Goal: Transaction & Acquisition: Purchase product/service

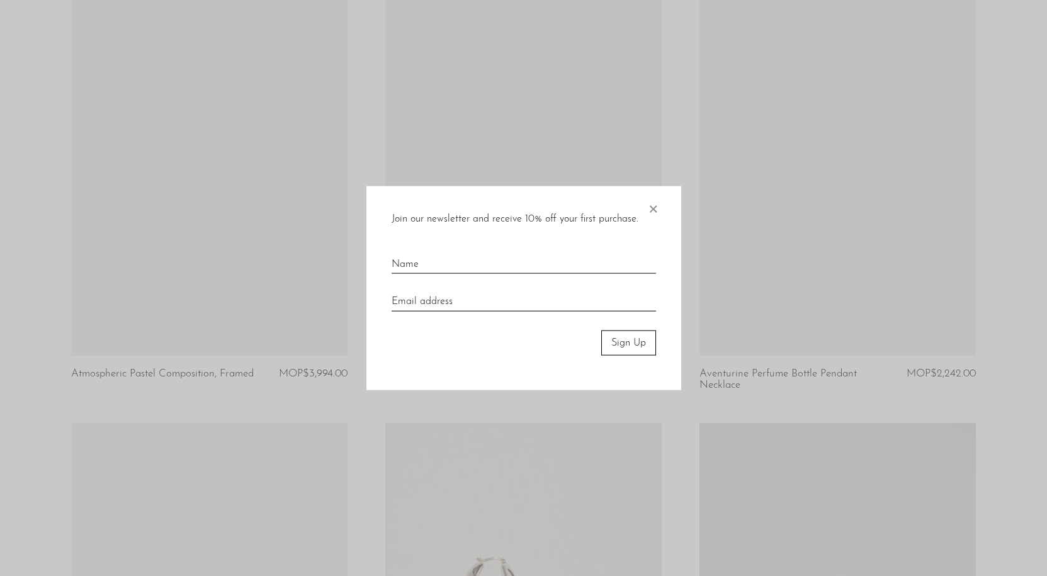
scroll to position [1259, 0]
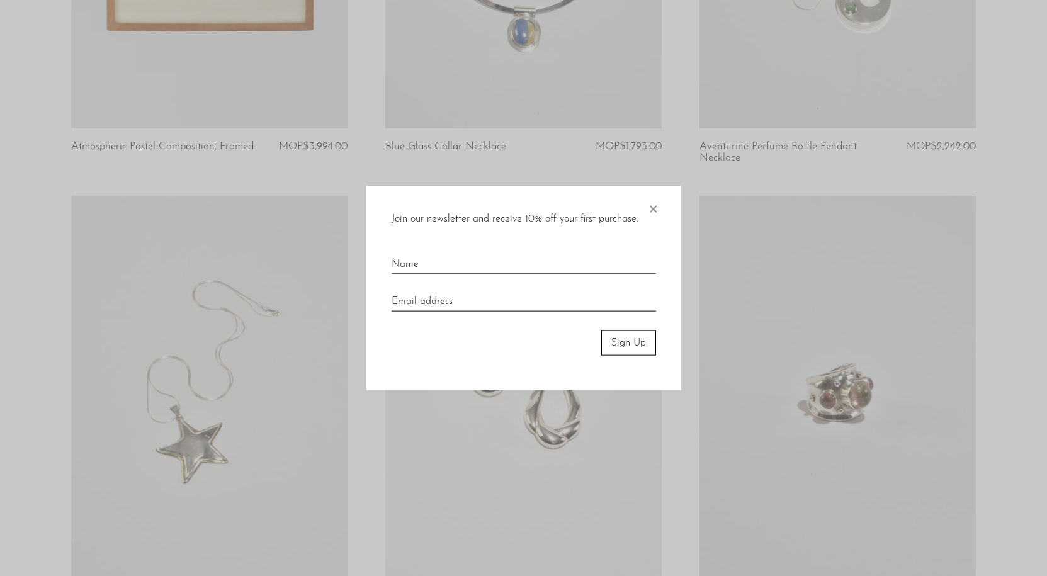
click at [651, 205] on span "×" at bounding box center [653, 206] width 13 height 40
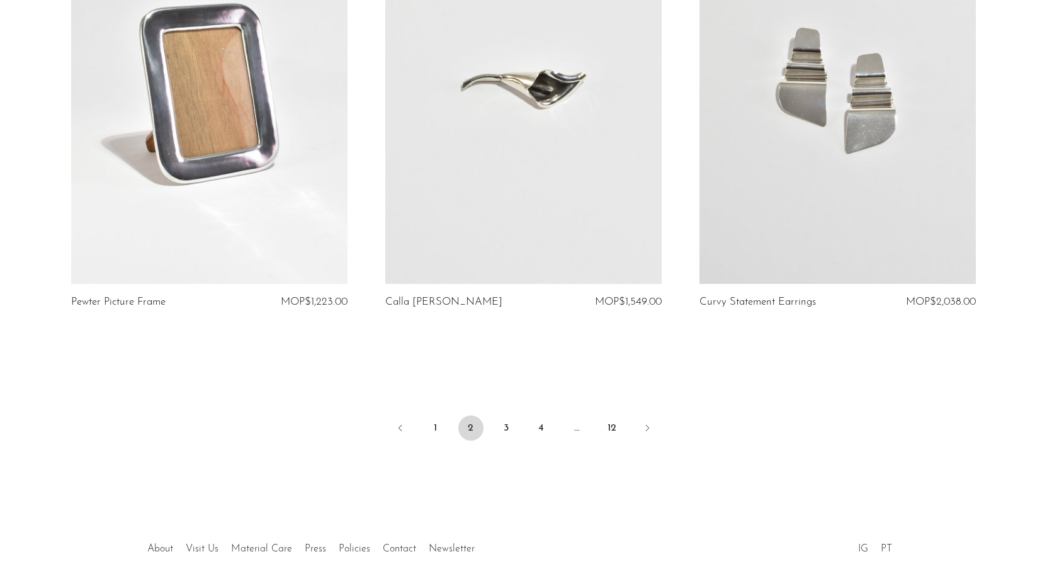
scroll to position [5084, 0]
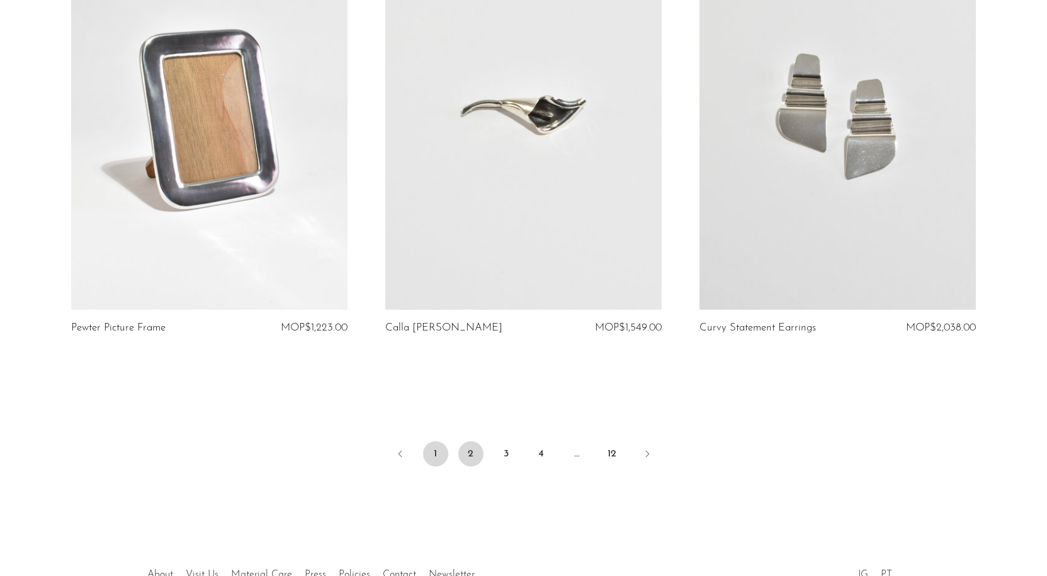
click at [434, 450] on link "1" at bounding box center [435, 453] width 25 height 25
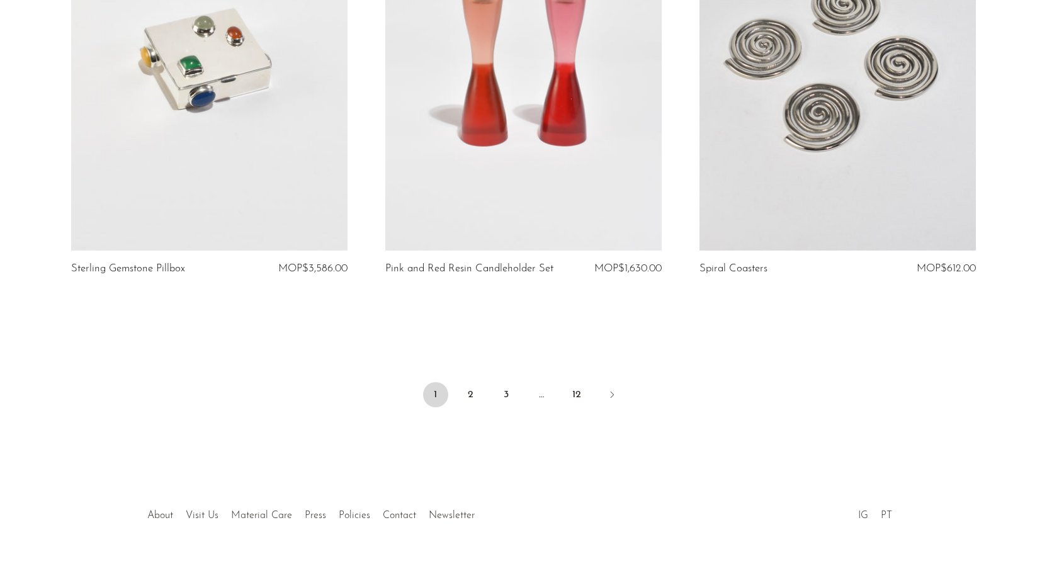
scroll to position [5111, 0]
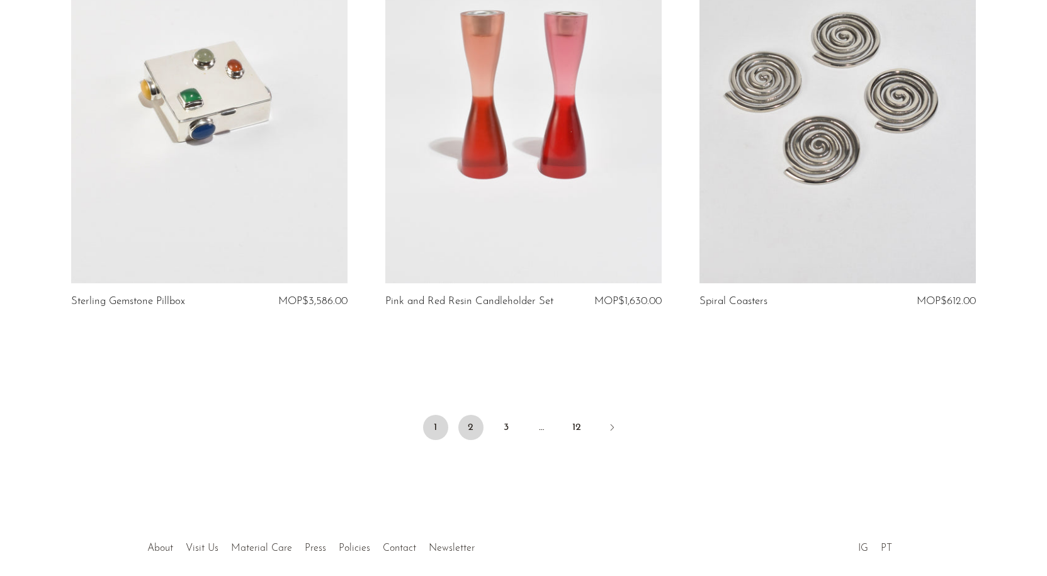
click at [470, 415] on link "2" at bounding box center [470, 427] width 25 height 25
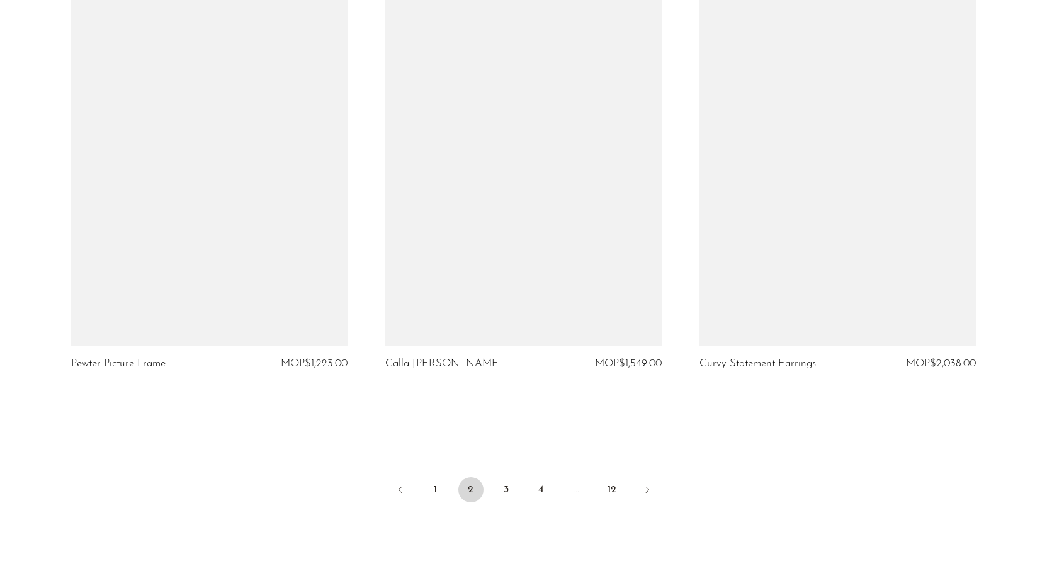
scroll to position [5167, 0]
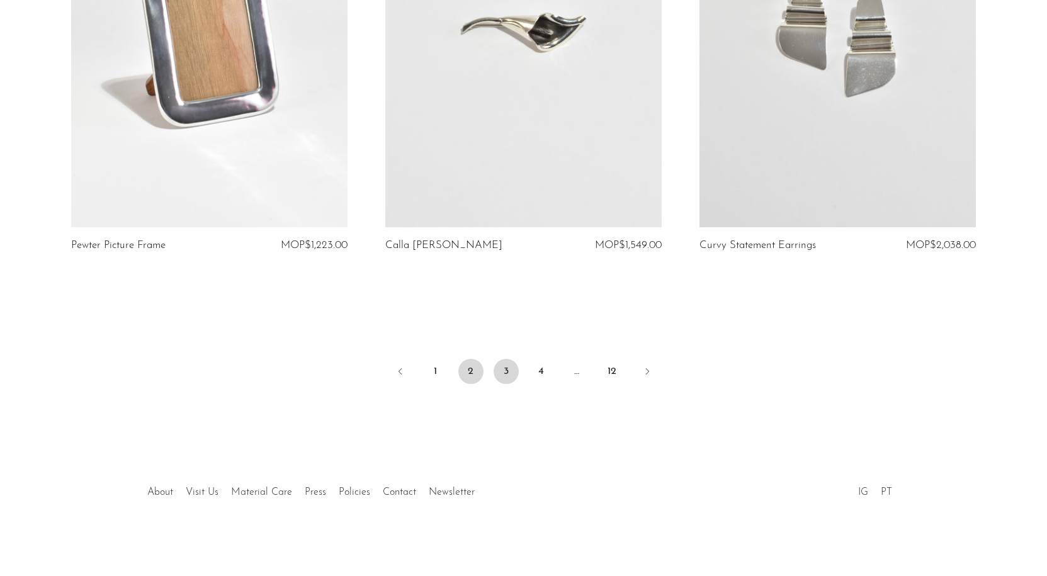
click at [509, 373] on link "3" at bounding box center [506, 371] width 25 height 25
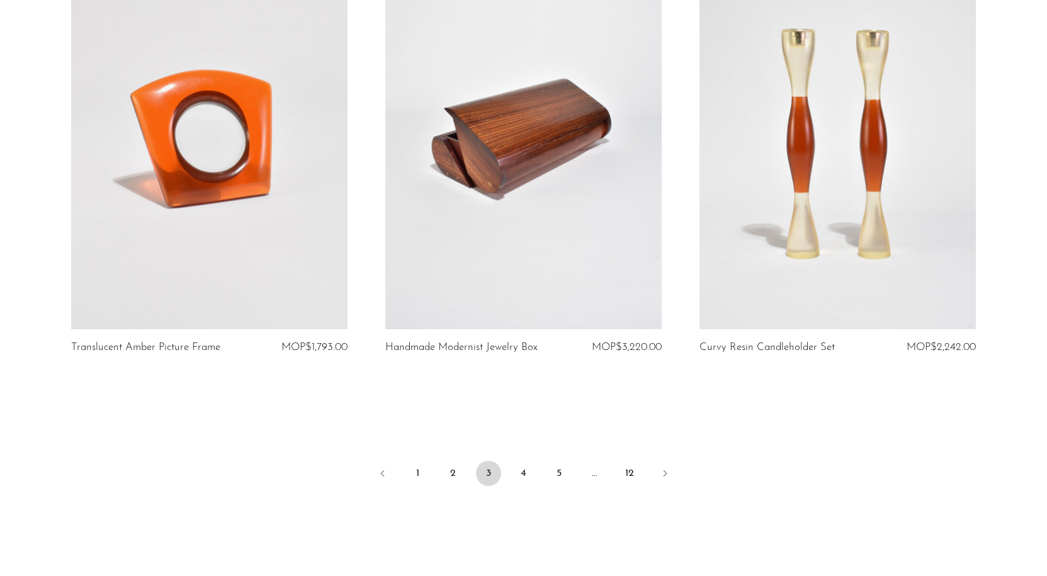
scroll to position [5144, 0]
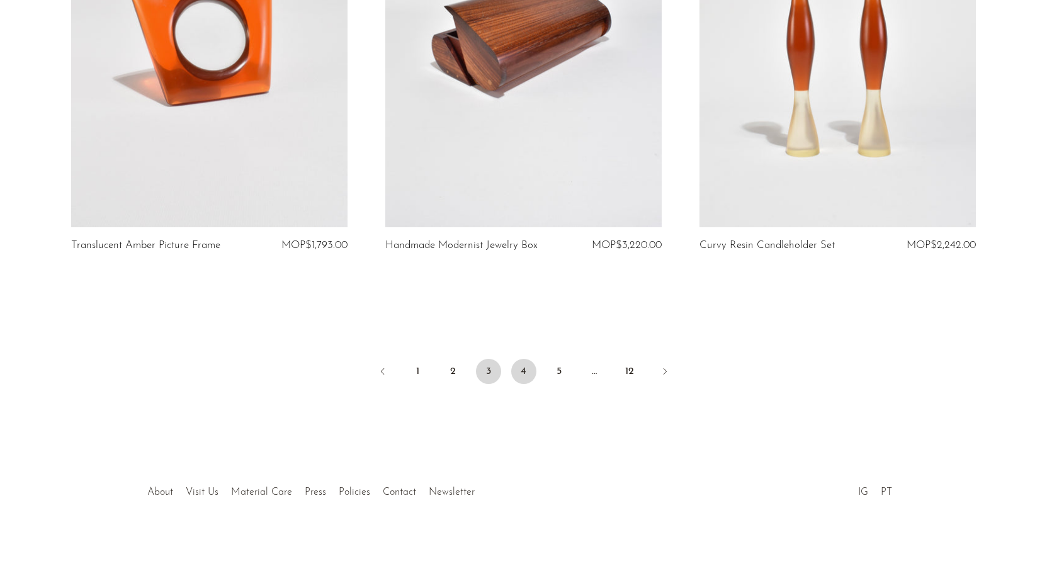
click at [525, 368] on link "4" at bounding box center [523, 371] width 25 height 25
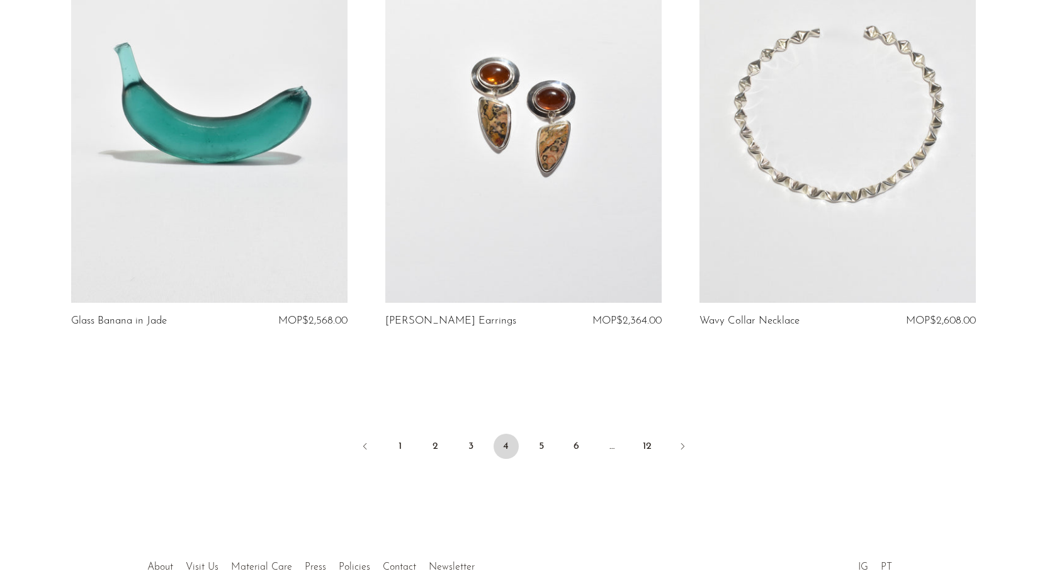
scroll to position [5110, 0]
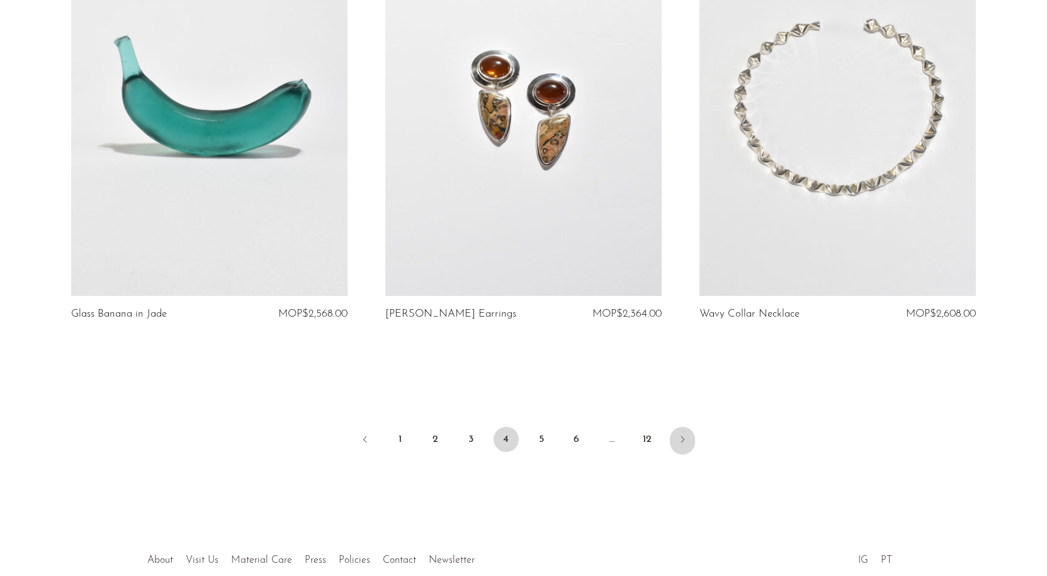
click at [681, 435] on icon "Next" at bounding box center [683, 440] width 10 height 10
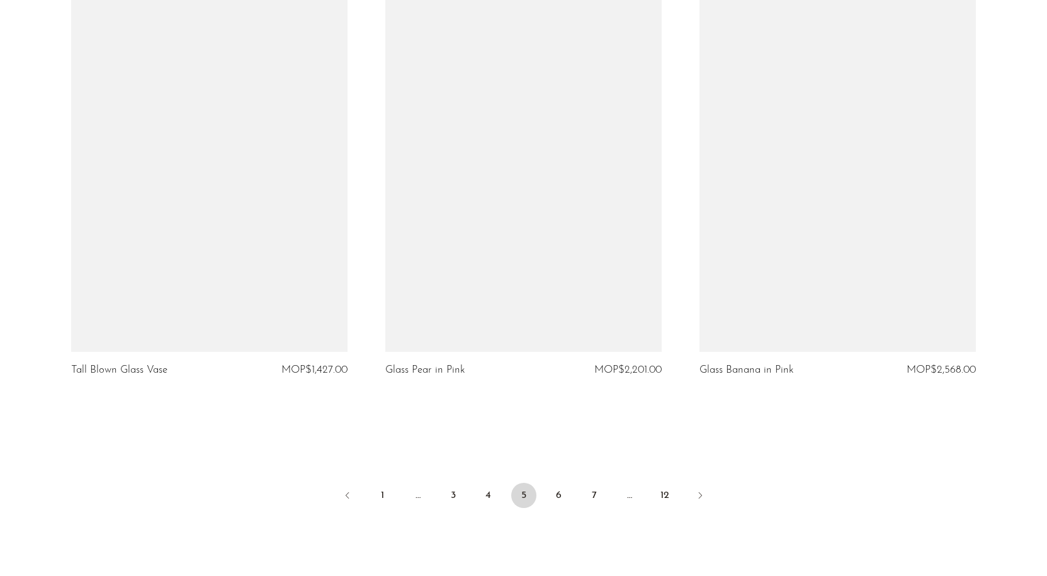
scroll to position [5044, 0]
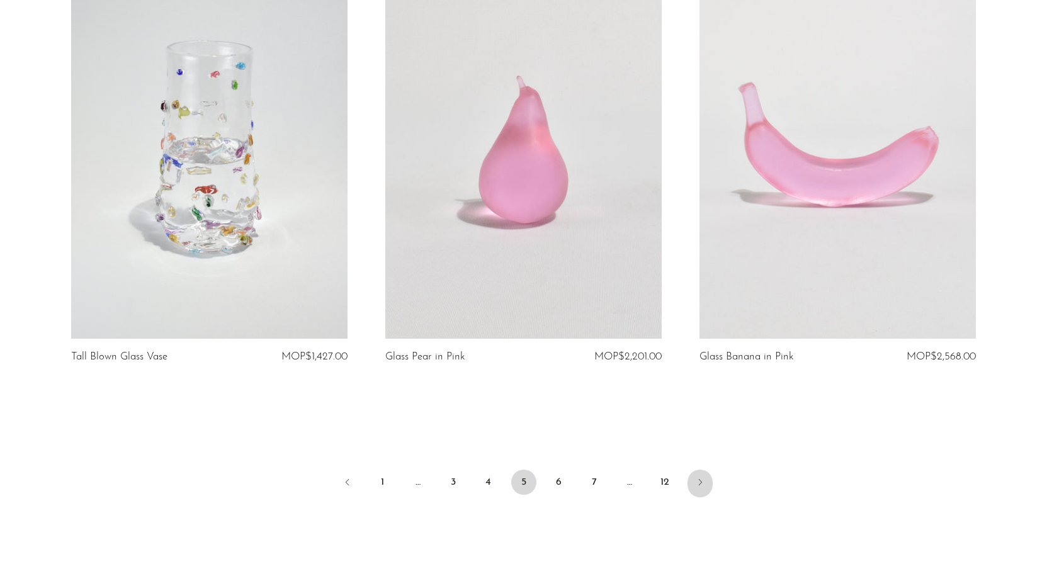
click at [707, 489] on link "Next" at bounding box center [700, 484] width 25 height 28
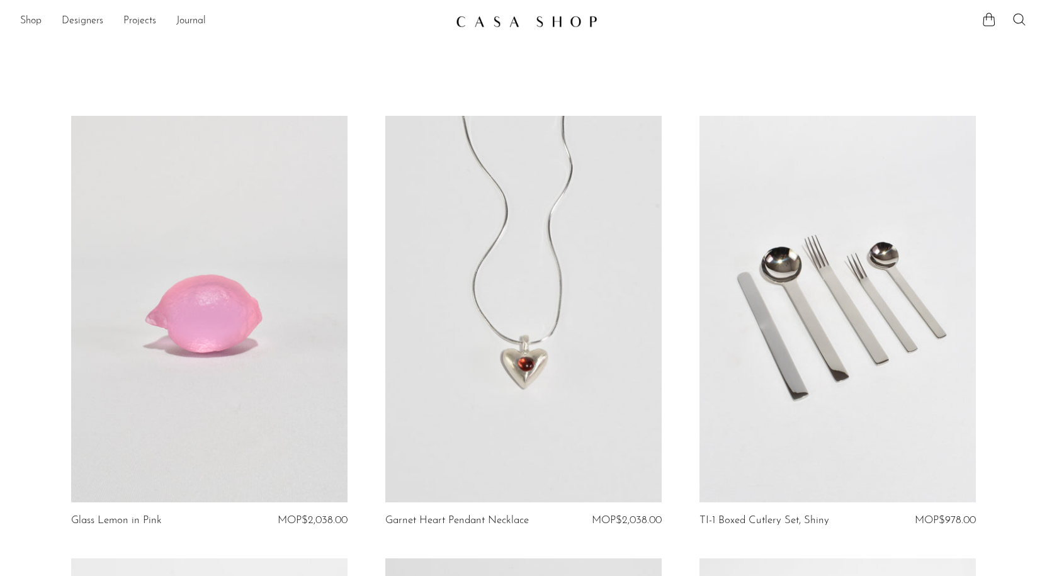
click at [239, 336] on link at bounding box center [209, 309] width 276 height 387
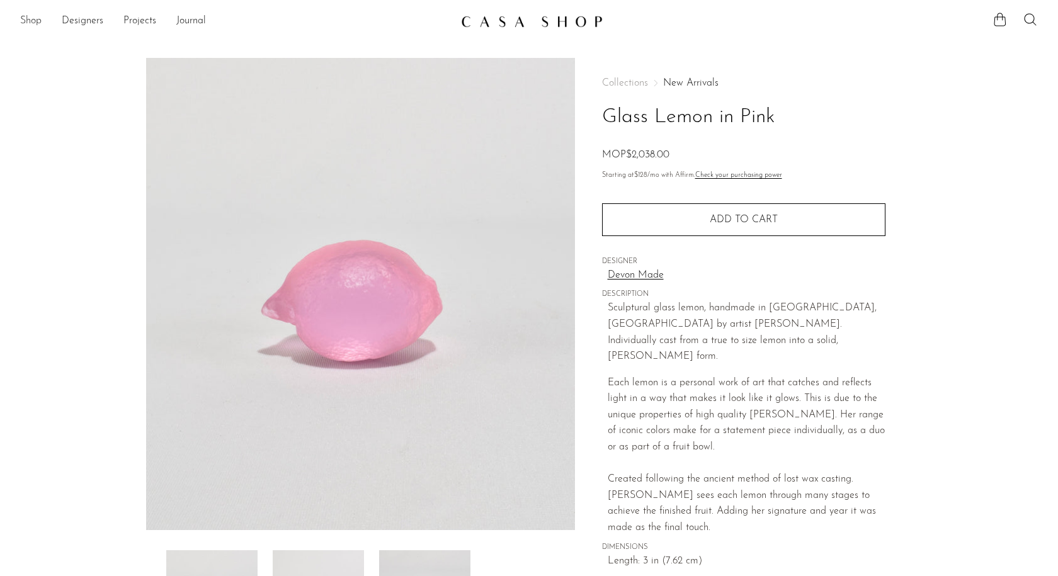
click at [38, 22] on link "Shop" at bounding box center [30, 21] width 21 height 16
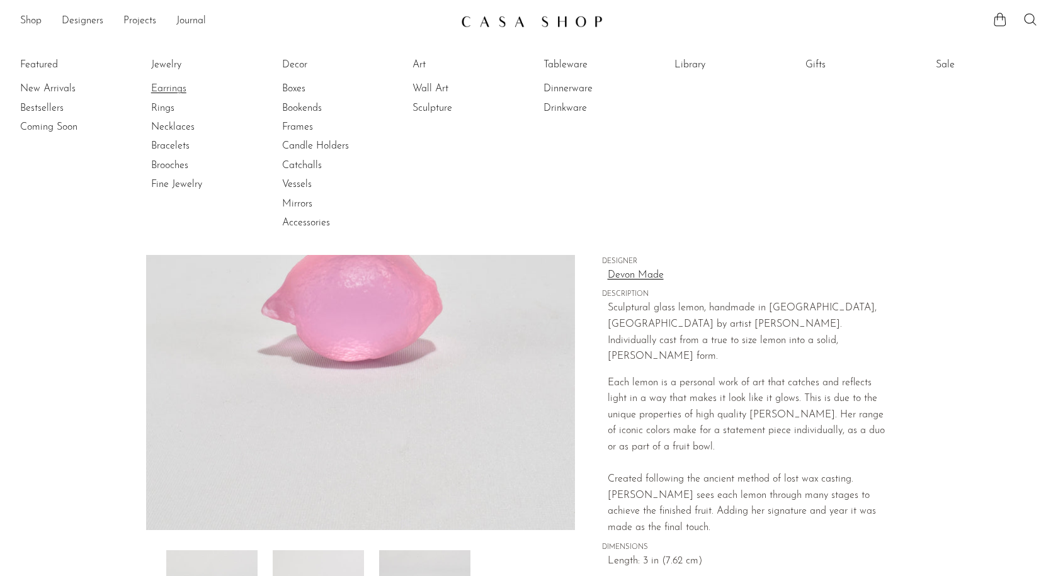
click at [168, 88] on link "Earrings" at bounding box center [198, 89] width 94 height 14
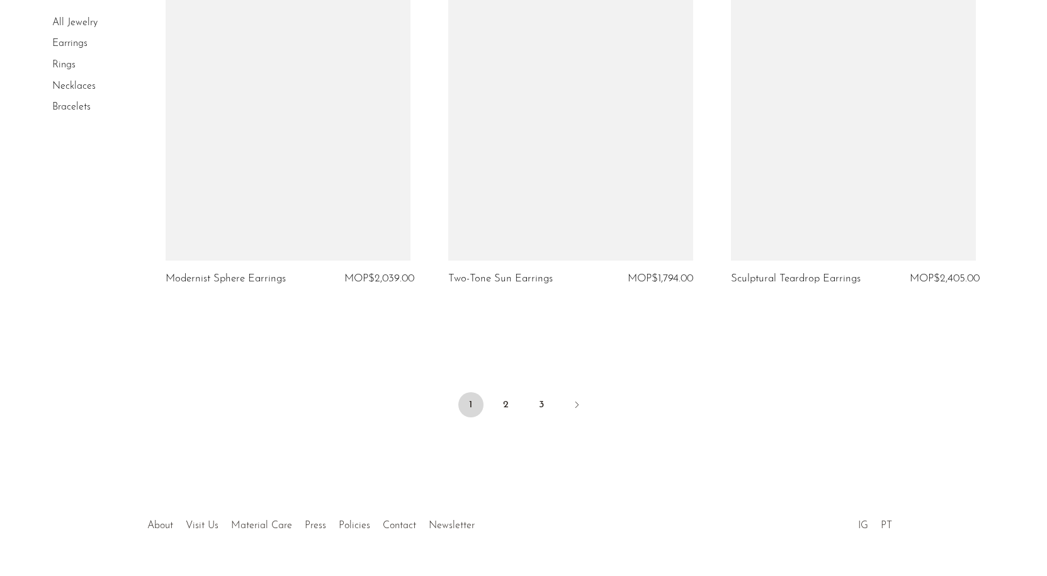
scroll to position [4615, 0]
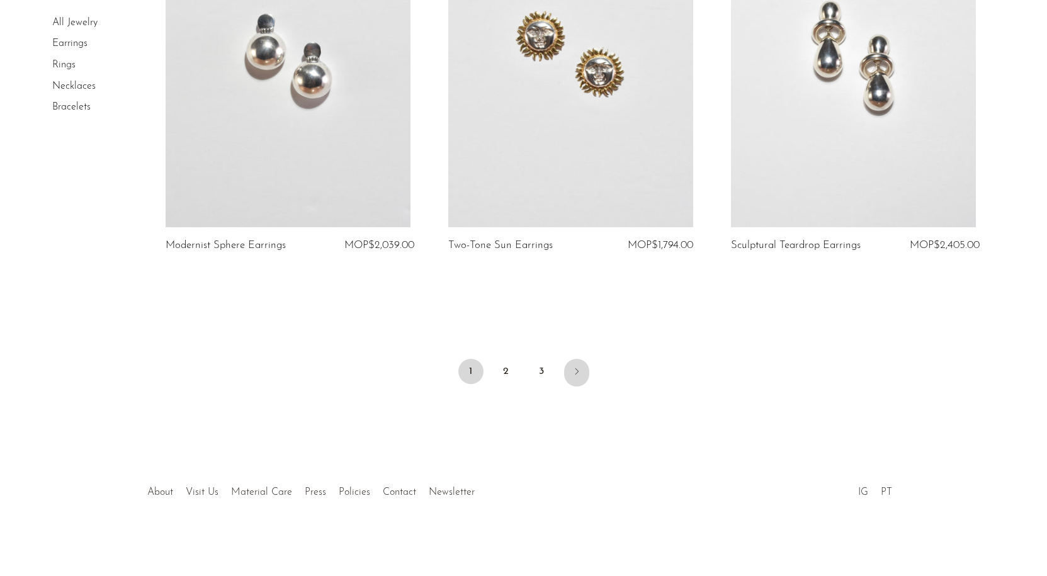
click at [572, 368] on icon "Next" at bounding box center [577, 372] width 10 height 10
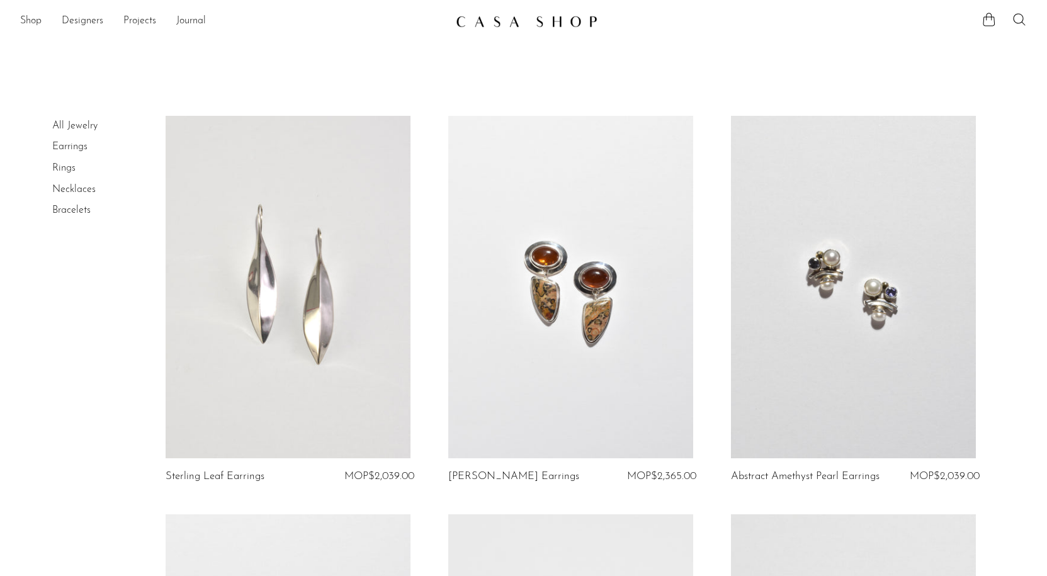
click at [286, 319] on link at bounding box center [288, 287] width 245 height 343
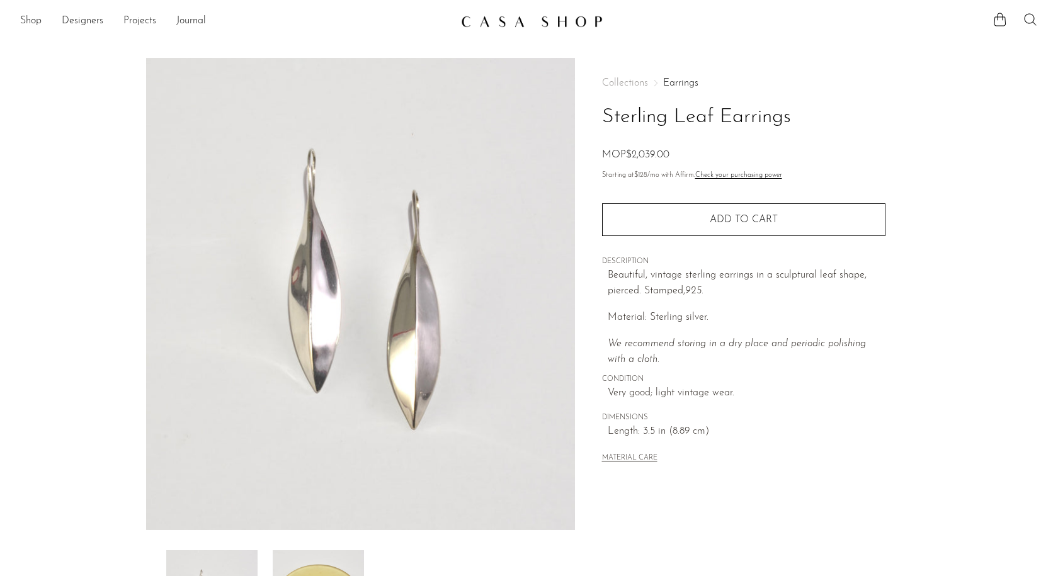
click at [407, 304] on img at bounding box center [360, 294] width 429 height 472
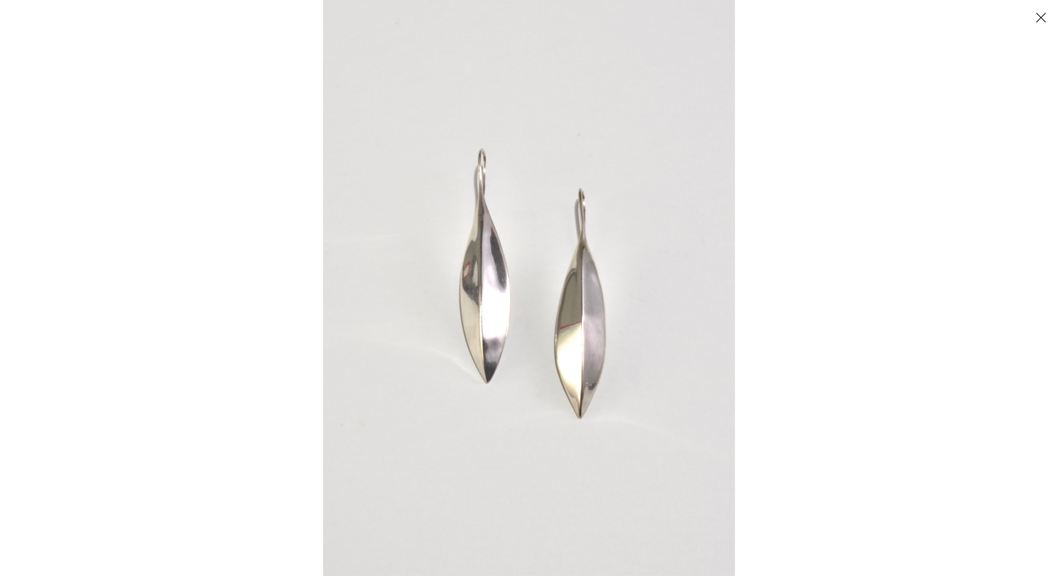
click at [680, 317] on img at bounding box center [529, 288] width 412 height 576
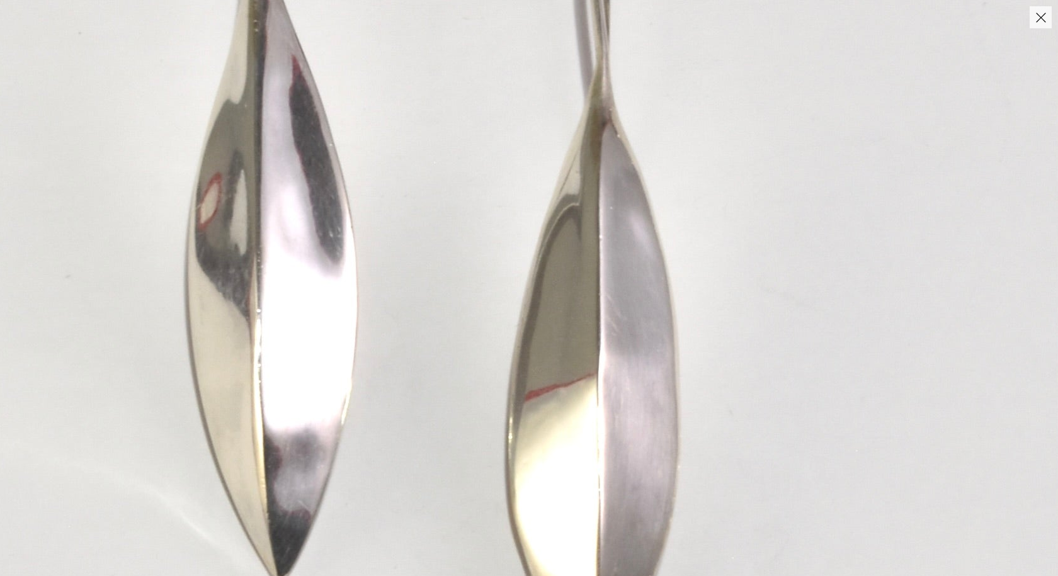
drag, startPoint x: 640, startPoint y: 303, endPoint x: 741, endPoint y: 382, distance: 128.4
click at [741, 382] on img at bounding box center [420, 261] width 1388 height 1943
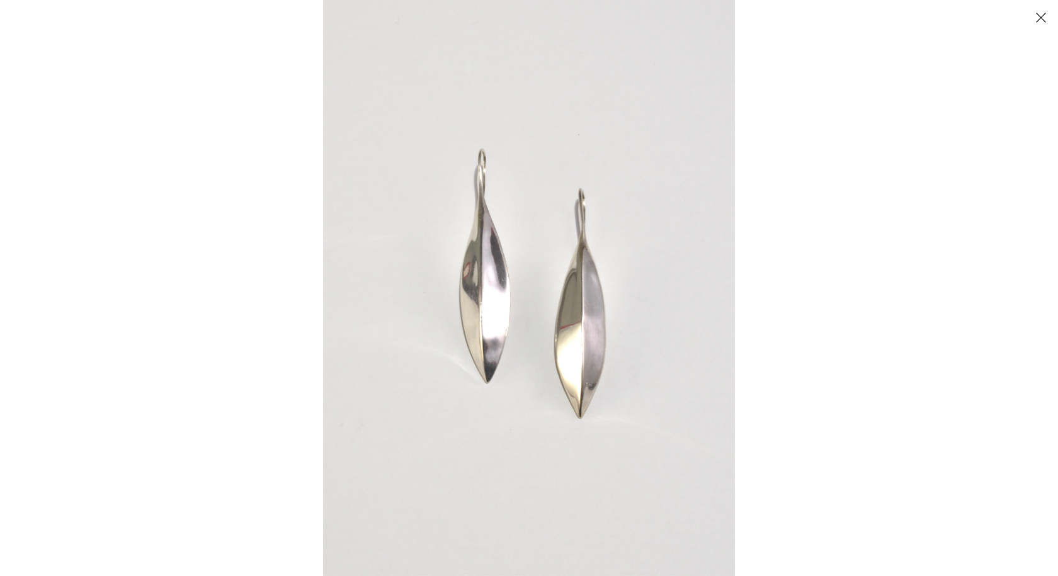
click at [1042, 9] on button "Close" at bounding box center [1041, 17] width 22 height 22
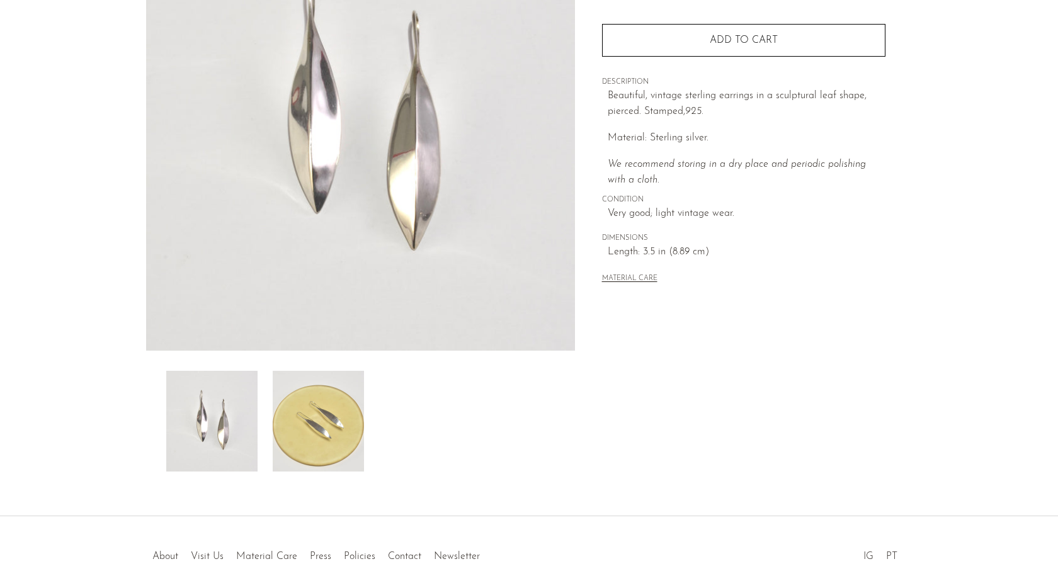
scroll to position [189, 0]
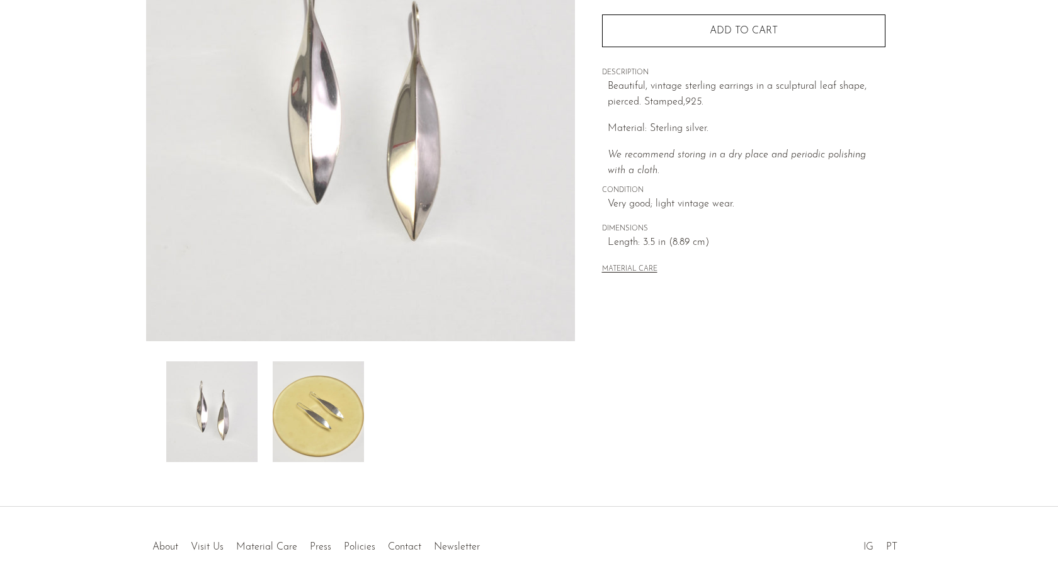
click at [347, 412] on img at bounding box center [318, 411] width 91 height 101
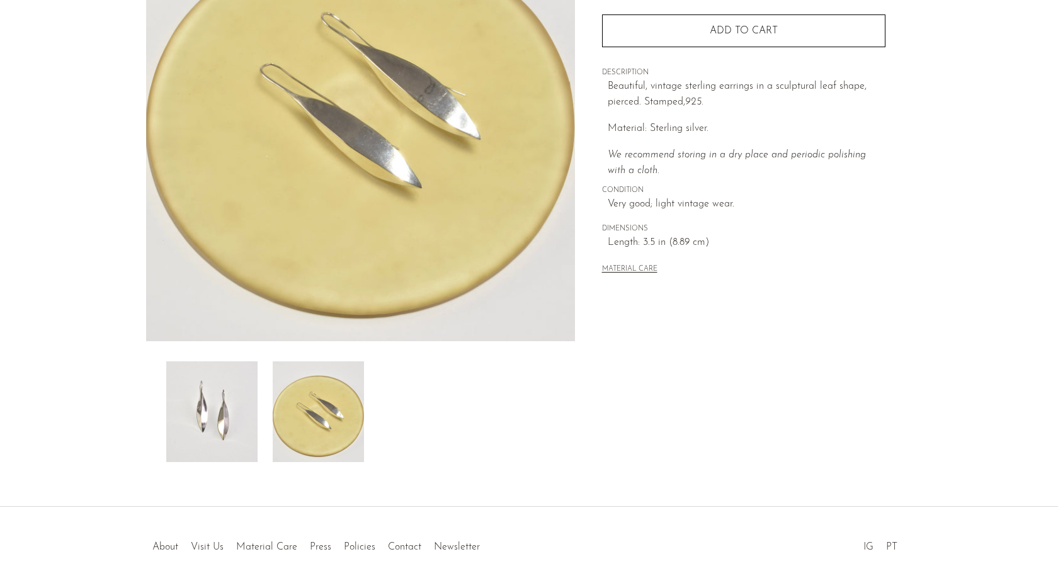
click at [465, 136] on img at bounding box center [360, 105] width 429 height 472
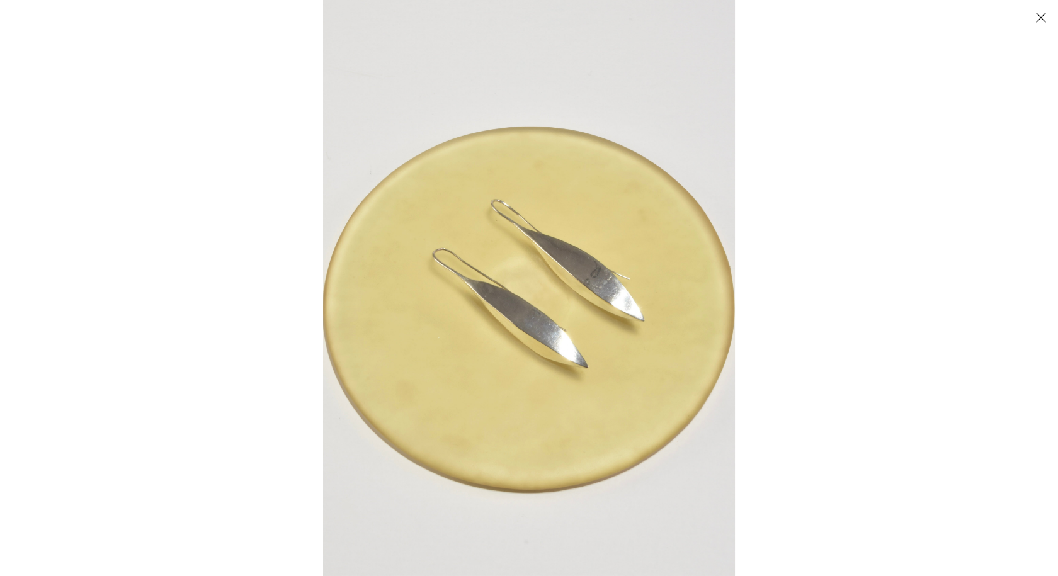
click at [479, 431] on img at bounding box center [529, 288] width 412 height 576
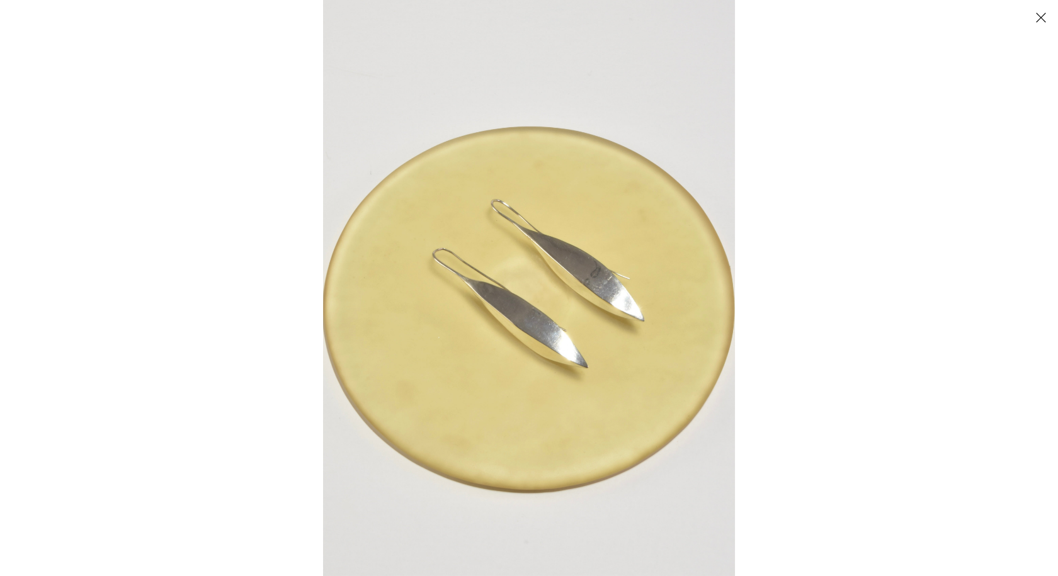
drag, startPoint x: 1041, startPoint y: 16, endPoint x: 926, endPoint y: 96, distance: 140.3
click at [1040, 15] on button "Close" at bounding box center [1041, 17] width 22 height 22
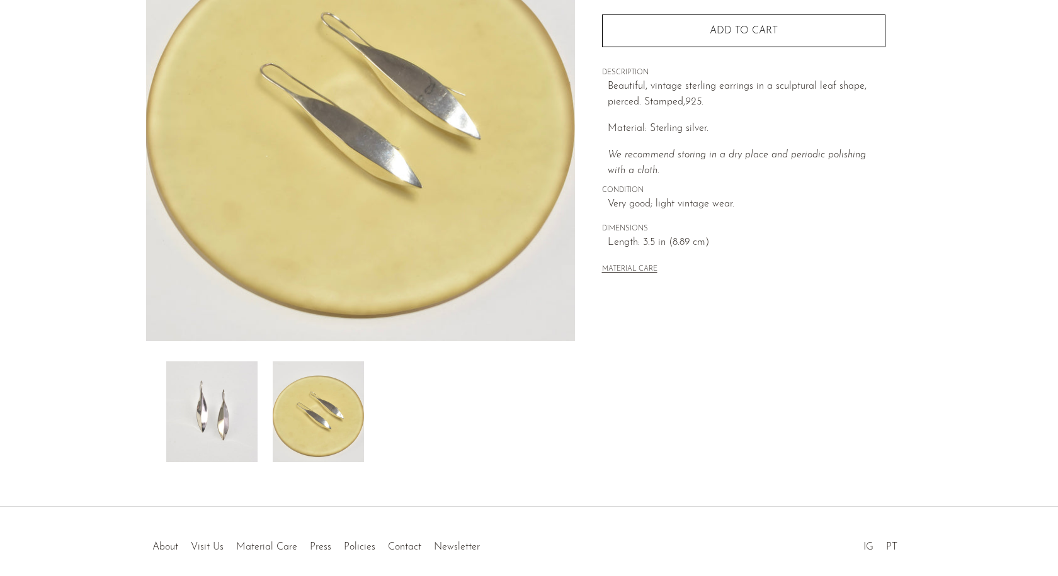
click at [229, 402] on img at bounding box center [211, 411] width 91 height 101
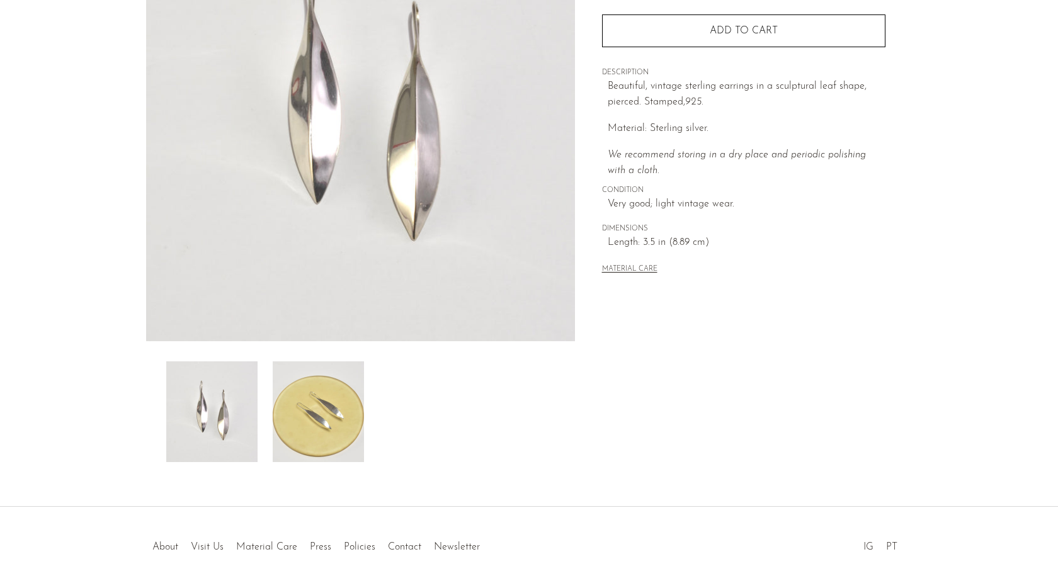
click at [418, 183] on img at bounding box center [360, 105] width 429 height 472
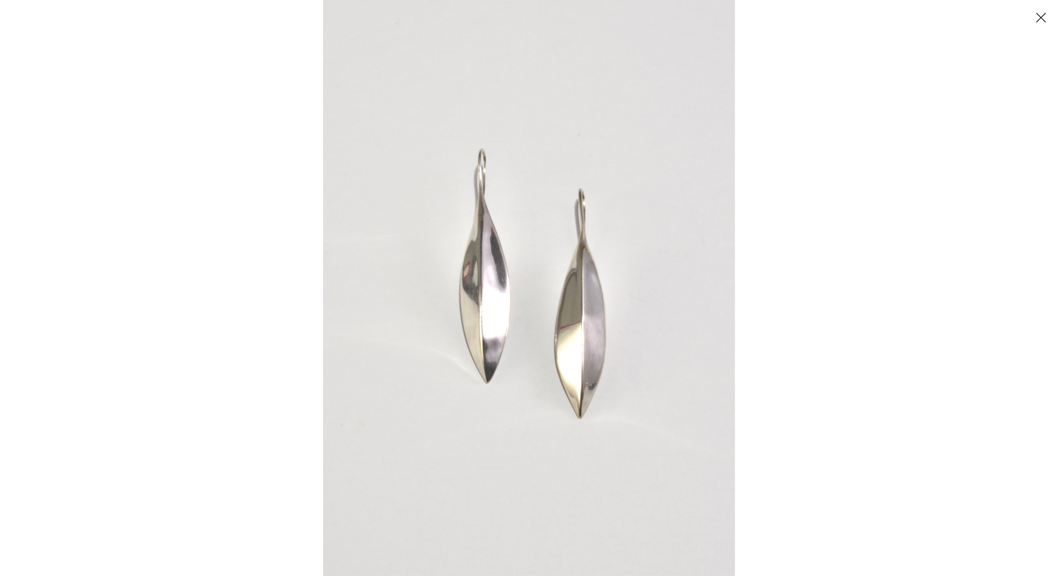
click at [1042, 20] on button "Close" at bounding box center [1041, 17] width 22 height 22
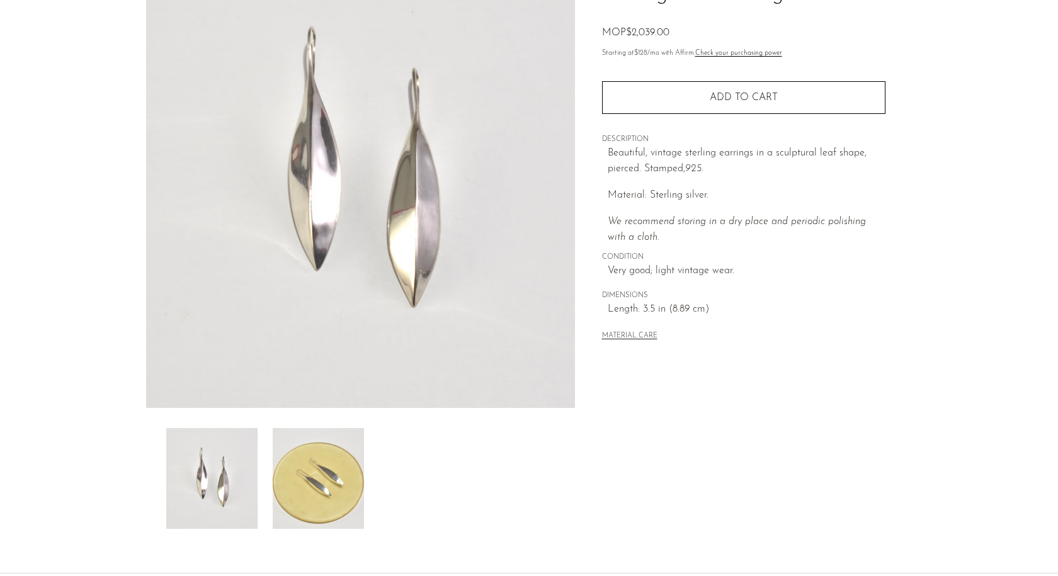
scroll to position [63, 0]
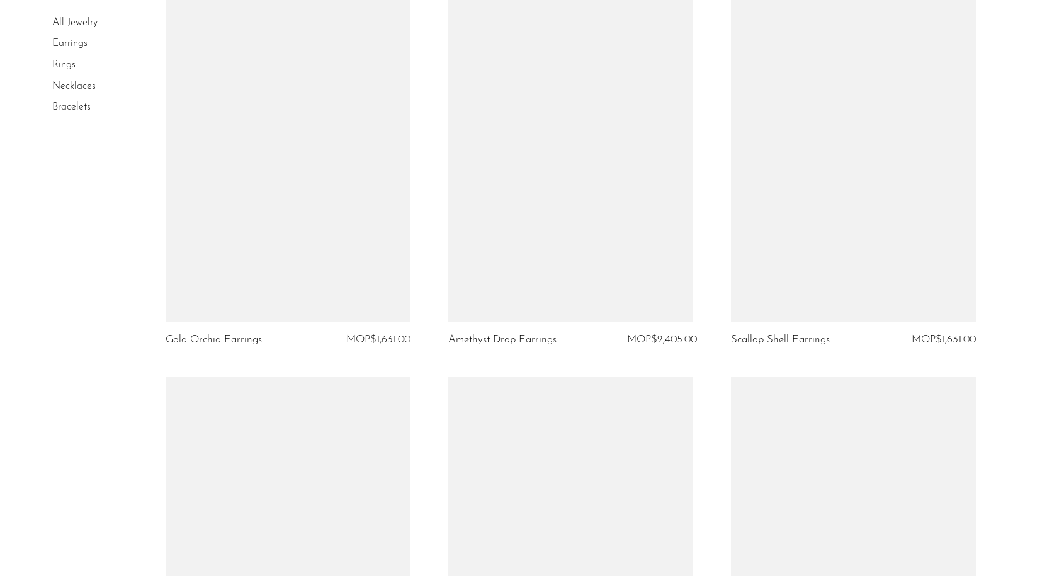
scroll to position [945, 0]
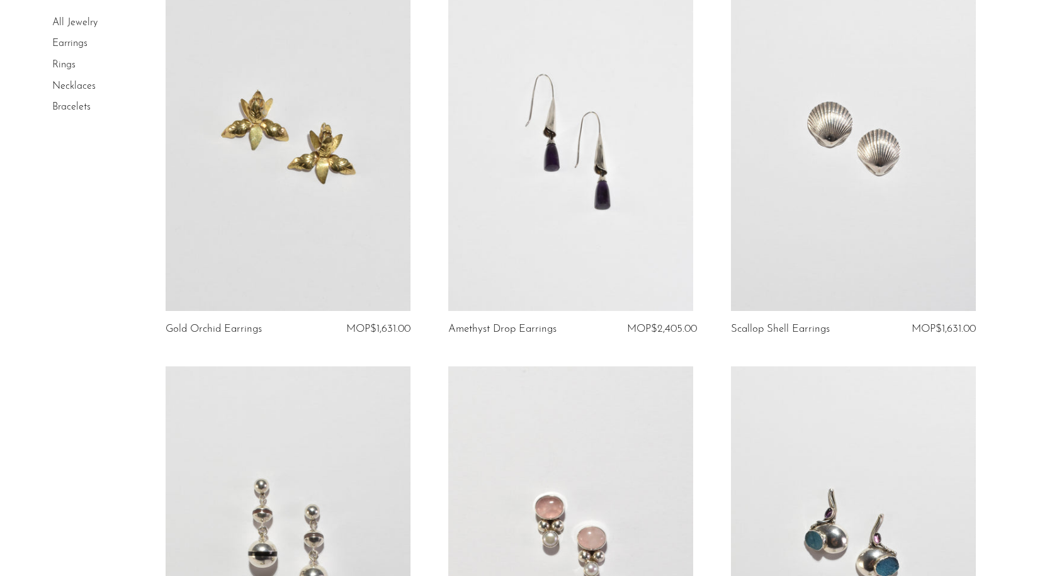
click at [81, 21] on link "All Jewelry" at bounding box center [74, 23] width 45 height 10
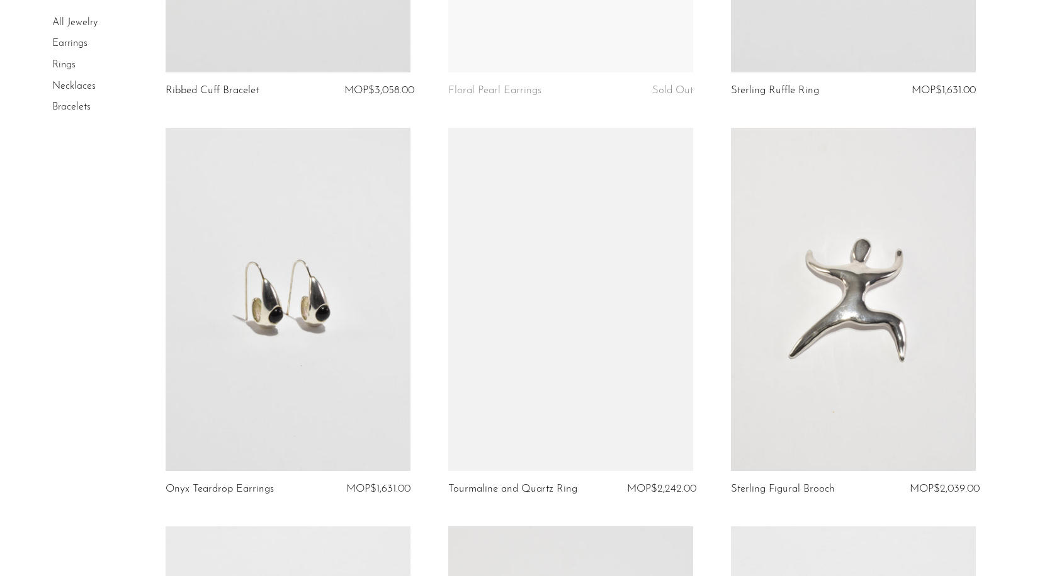
scroll to position [1851, 0]
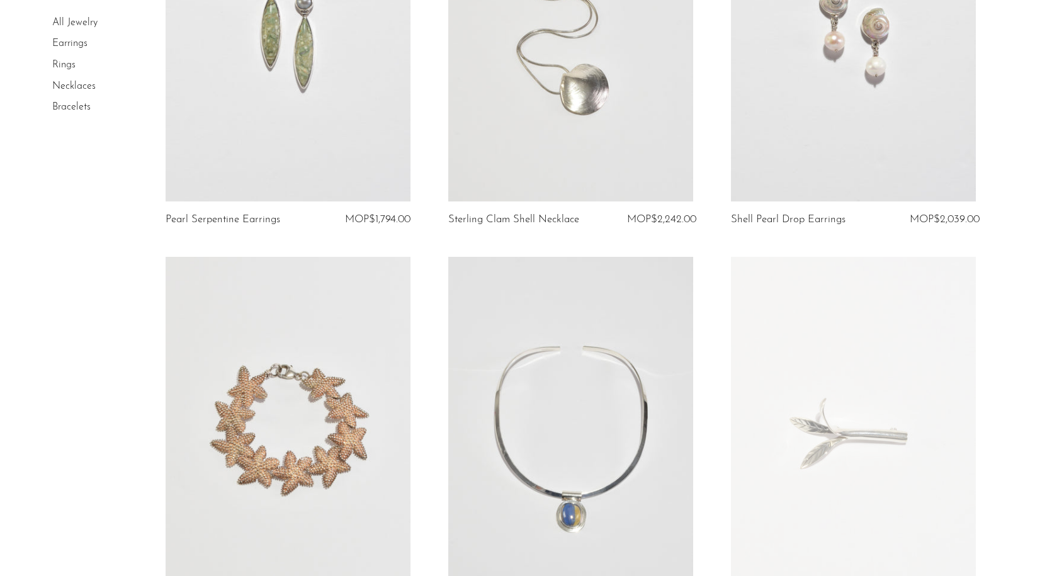
click at [600, 89] on link at bounding box center [570, 29] width 245 height 343
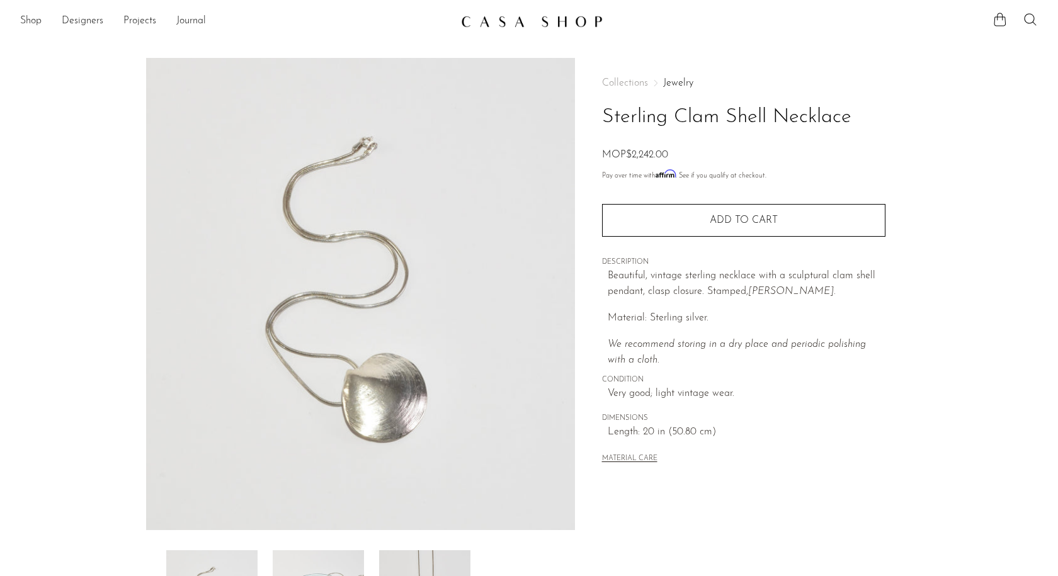
click at [355, 390] on img at bounding box center [360, 294] width 429 height 472
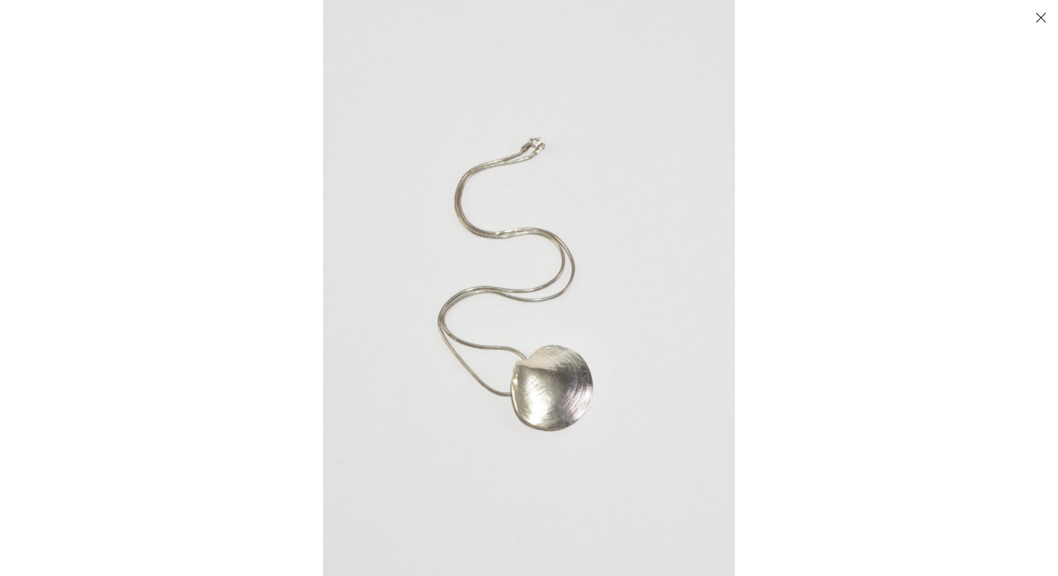
click at [512, 389] on img at bounding box center [529, 288] width 412 height 576
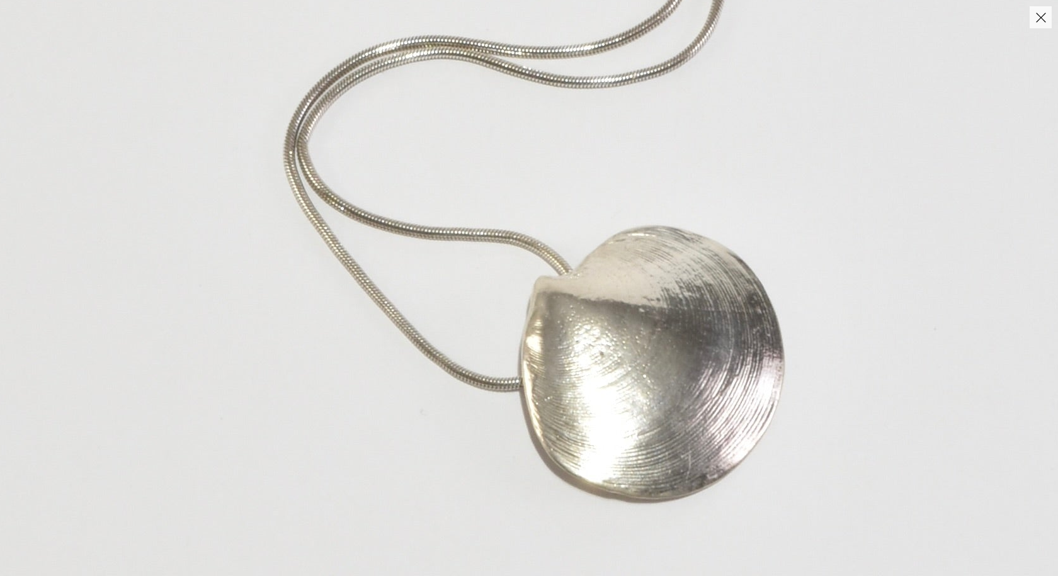
drag, startPoint x: 610, startPoint y: 388, endPoint x: 661, endPoint y: 288, distance: 111.5
click at [661, 288] on img at bounding box center [578, 42] width 1325 height 1855
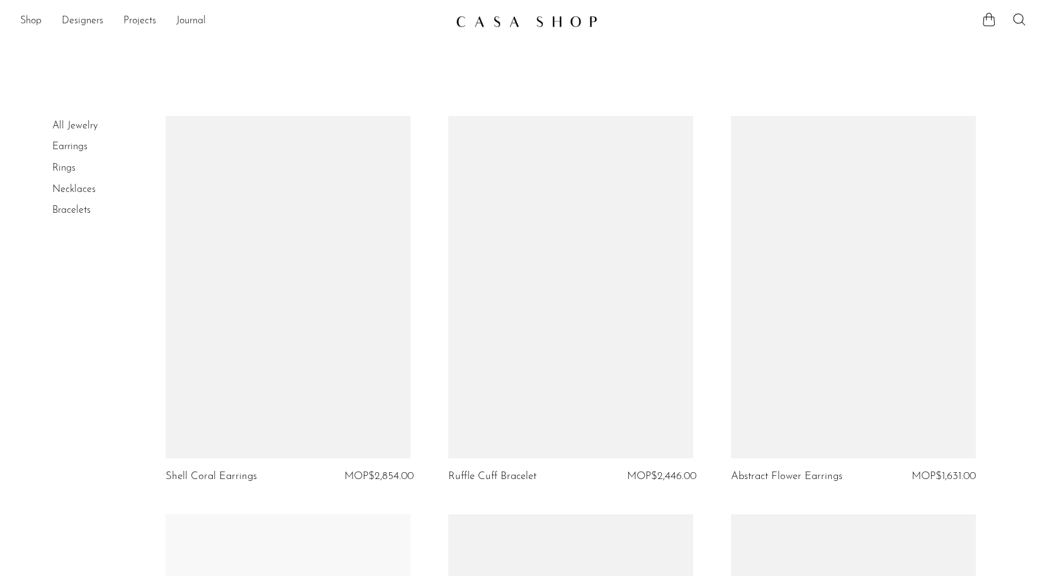
scroll to position [1851, 0]
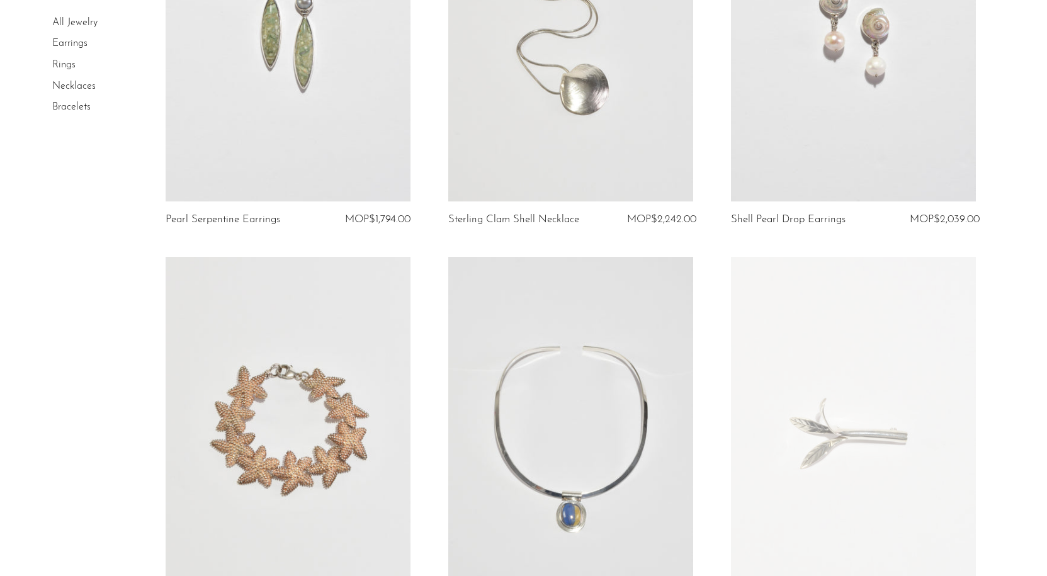
click at [300, 78] on link at bounding box center [288, 29] width 245 height 343
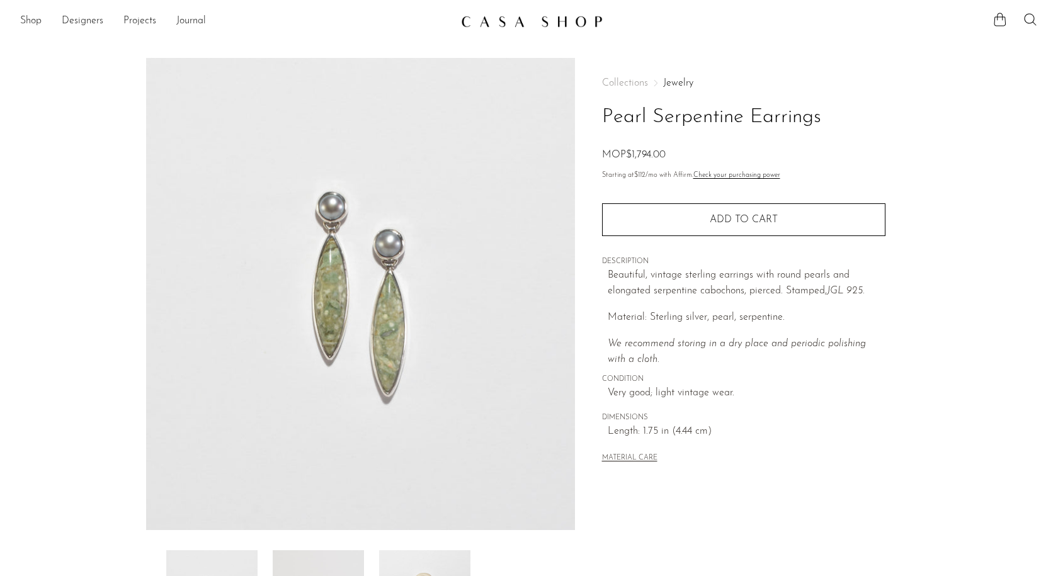
click at [322, 246] on img at bounding box center [360, 294] width 429 height 472
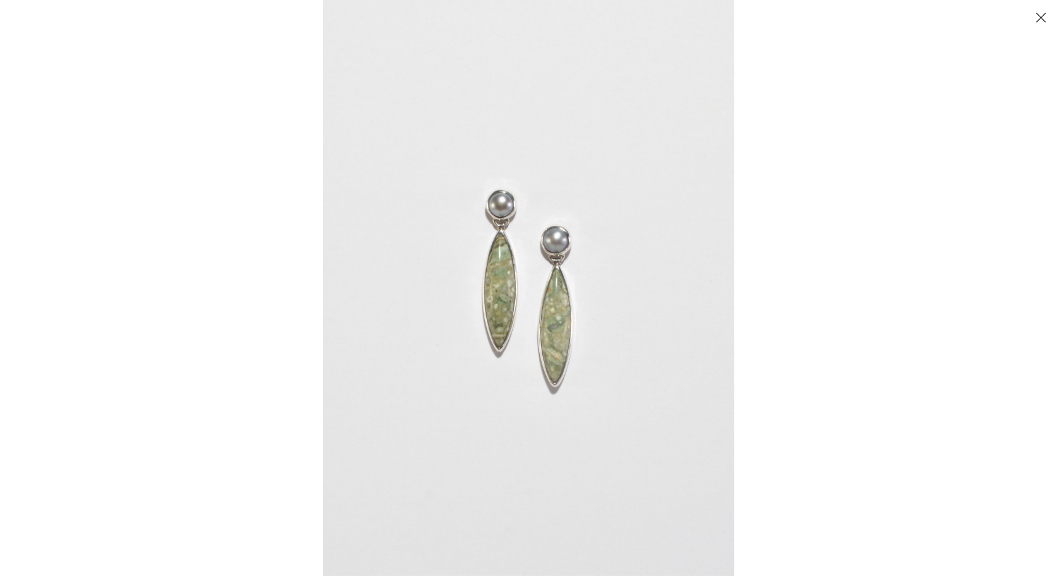
click at [501, 296] on img at bounding box center [528, 288] width 411 height 576
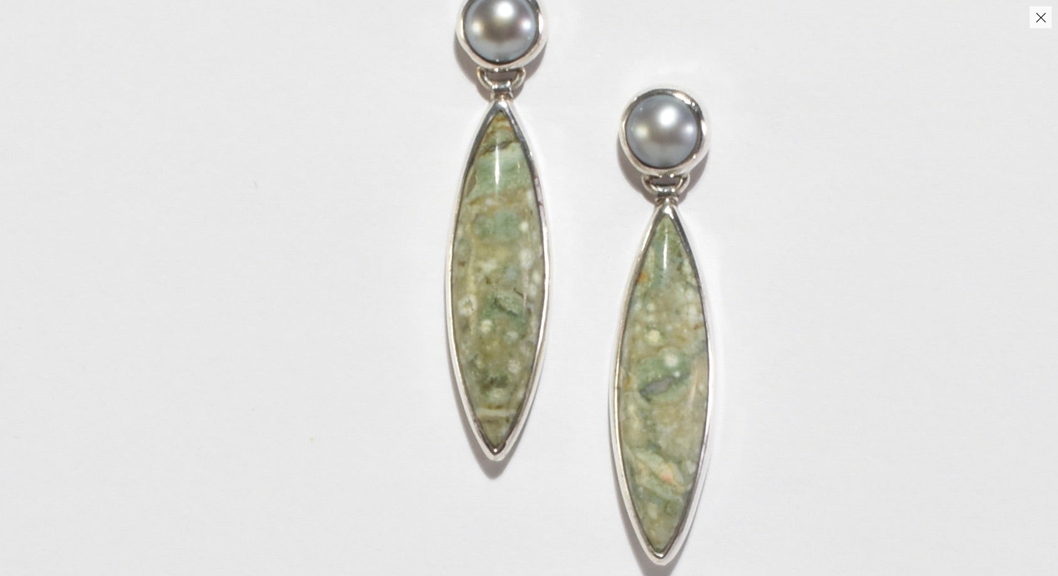
click at [514, 295] on img at bounding box center [583, 272] width 1219 height 1707
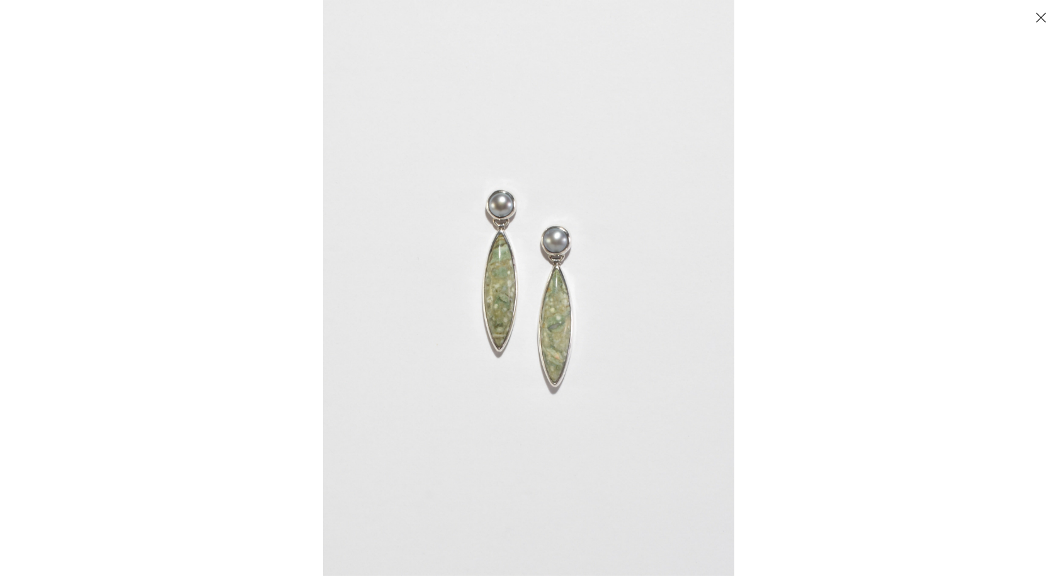
click at [1041, 21] on button "Close" at bounding box center [1041, 17] width 22 height 22
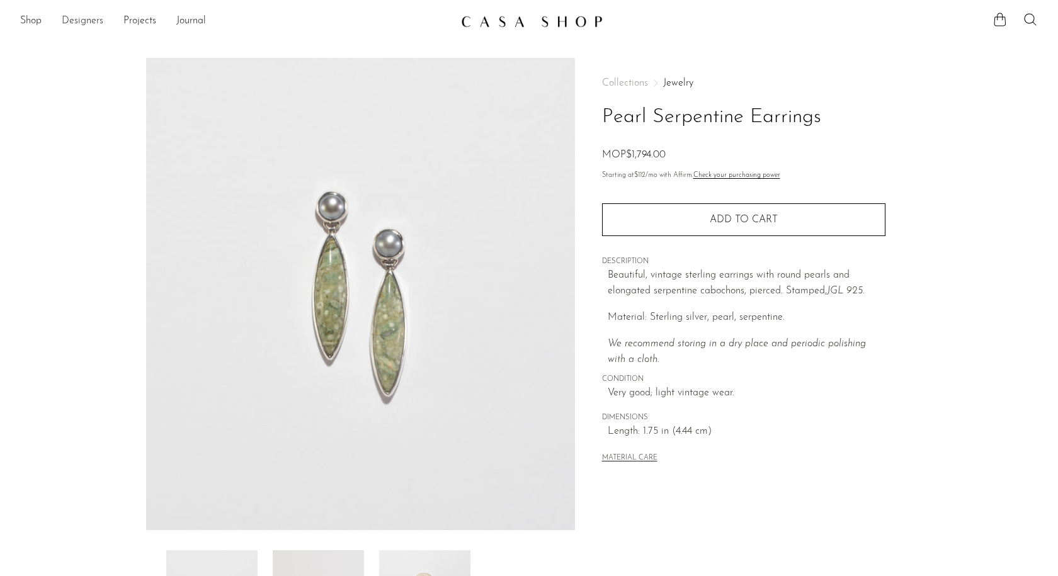
click at [76, 19] on link "Designers" at bounding box center [83, 21] width 42 height 16
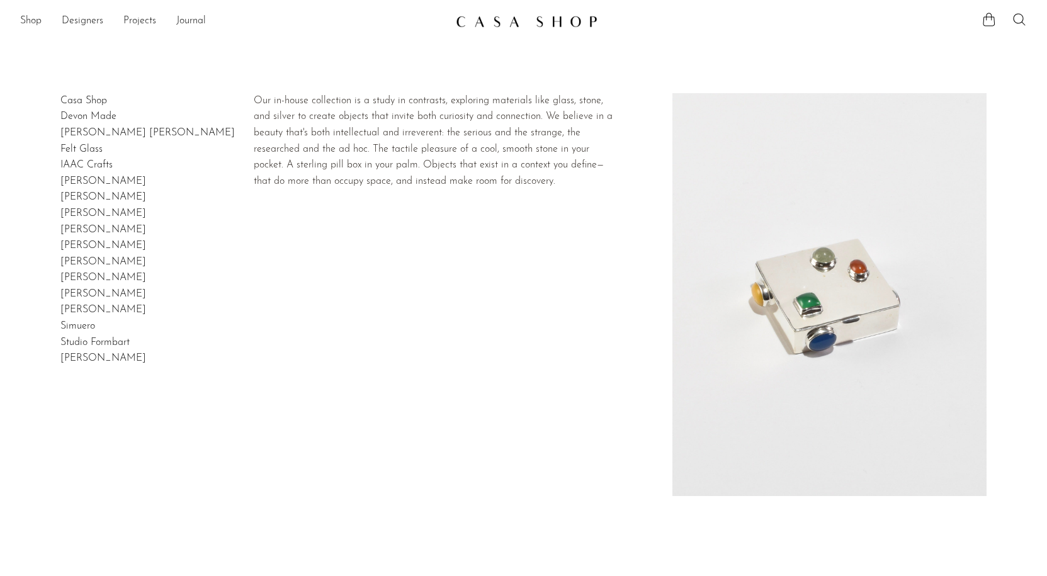
click at [60, 96] on link "Casa Shop" at bounding box center [83, 101] width 47 height 10
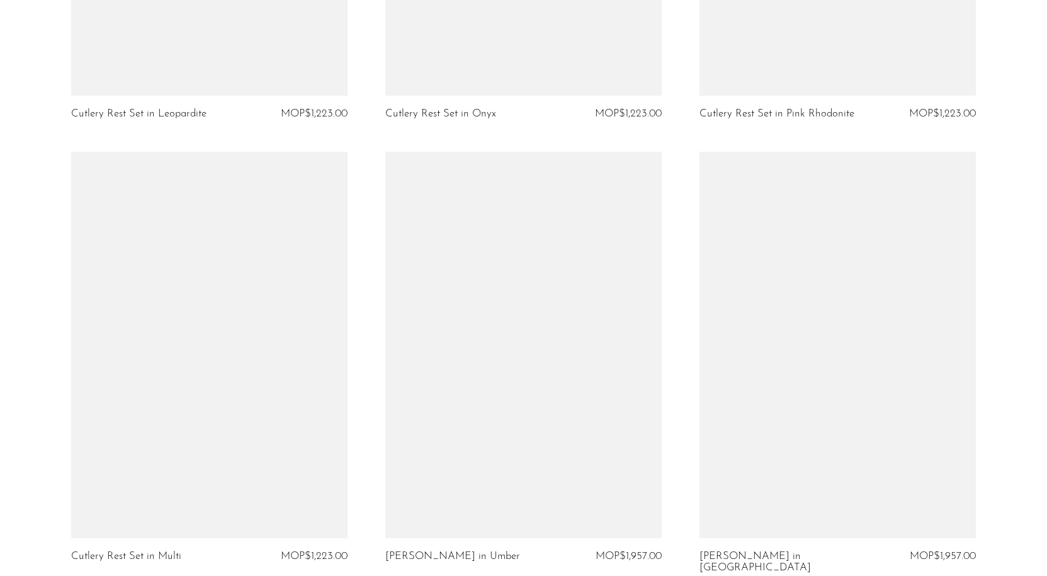
scroll to position [2901, 0]
